Goal: Task Accomplishment & Management: Complete application form

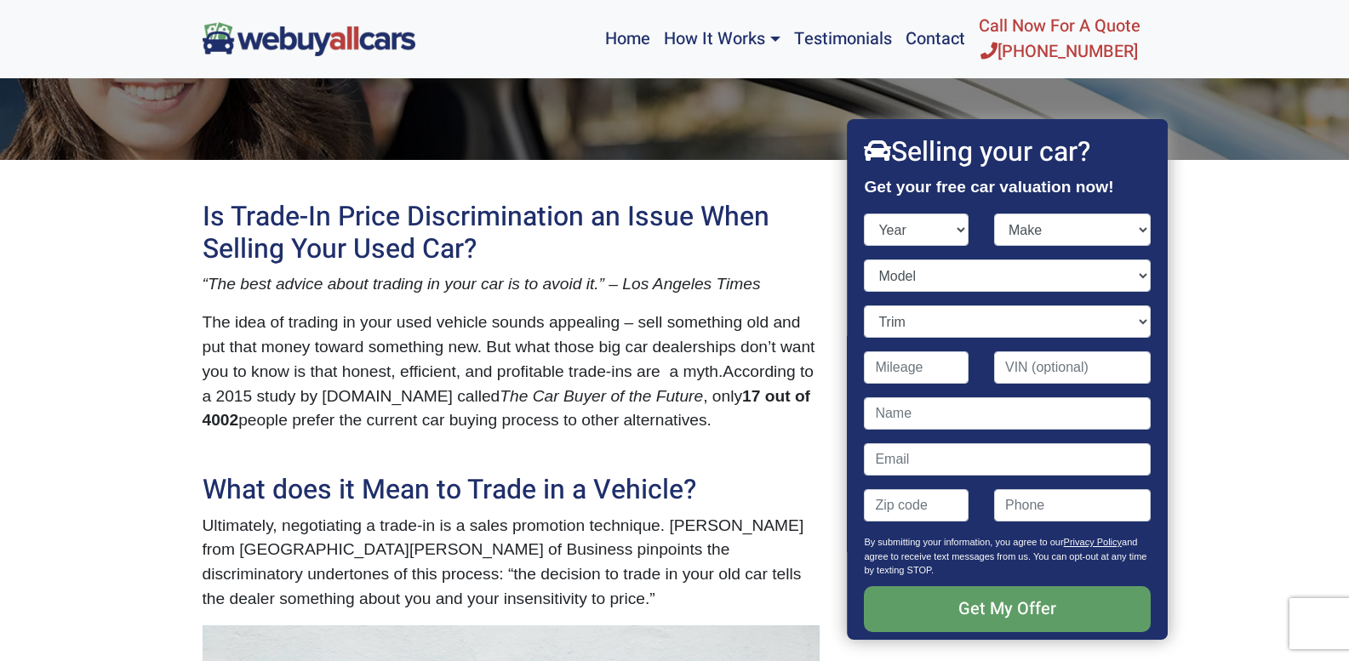
select select "2014"
click at [864, 214] on select "Year [DATE] 2024 2023 2022 2021 2020 2019 2018 2017 2016 2015 2014 2013 2012 20…" at bounding box center [916, 230] width 105 height 32
click at [1125, 230] on select "Make Acura Aston [PERSON_NAME] Audi Bentley BMW Buick Cadillac Chevrolet Chrysl…" at bounding box center [1072, 230] width 157 height 32
select select "Acura"
click at [994, 214] on select "Make Acura Aston [PERSON_NAME] Audi Bentley BMW Buick Cadillac Chevrolet Chrysl…" at bounding box center [1072, 230] width 157 height 32
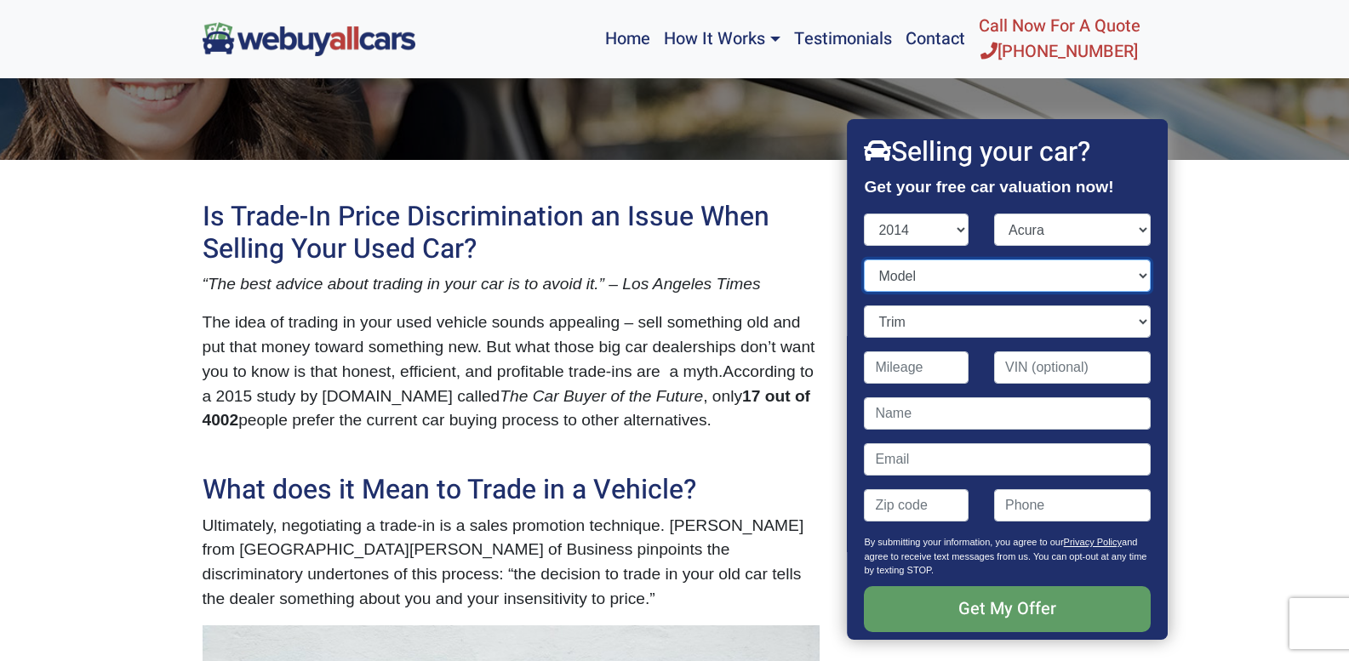
click at [1130, 276] on select "Model ILX ILX Hybrid MDX RDX RLX TL TSX TSX Sport Wagon" at bounding box center [1007, 276] width 286 height 32
select select "TL"
click at [864, 260] on select "Model ILX ILX Hybrid MDX RDX RLX TL TSX TSX Sport Wagon" at bounding box center [1007, 276] width 286 height 32
click at [1127, 322] on select "Trim 4dr Sedan (3.5L 6cyl) Advance Package 4dr Sedan (3.5L 6cyl) SH-AWD 4dr Sed…" at bounding box center [1007, 321] width 286 height 32
select select "4dr Sedan (3.5L 6cyl)"
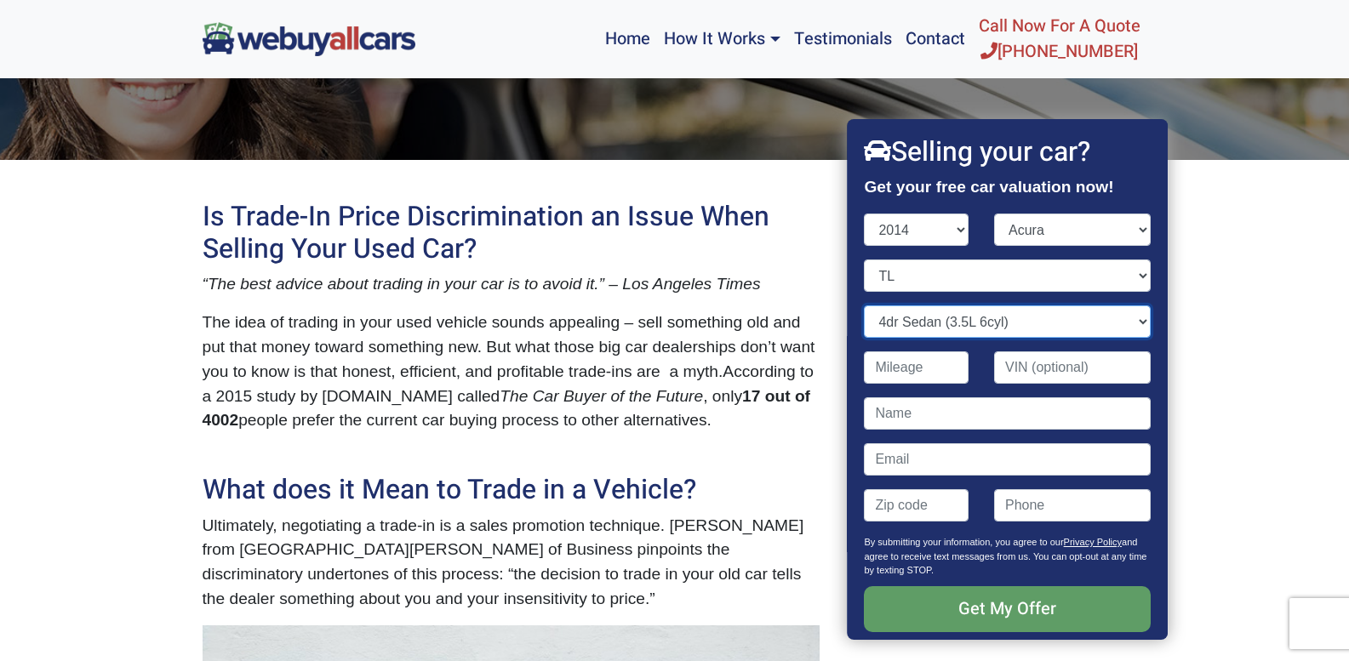
click at [864, 305] on select "Trim 4dr Sedan (3.5L 6cyl) Advance Package 4dr Sedan (3.5L 6cyl) SH-AWD 4dr Sed…" at bounding box center [1007, 321] width 286 height 32
click at [956, 375] on input "Contact form" at bounding box center [916, 367] width 105 height 32
type input "110,000"
